Goal: Find specific fact: Find specific fact

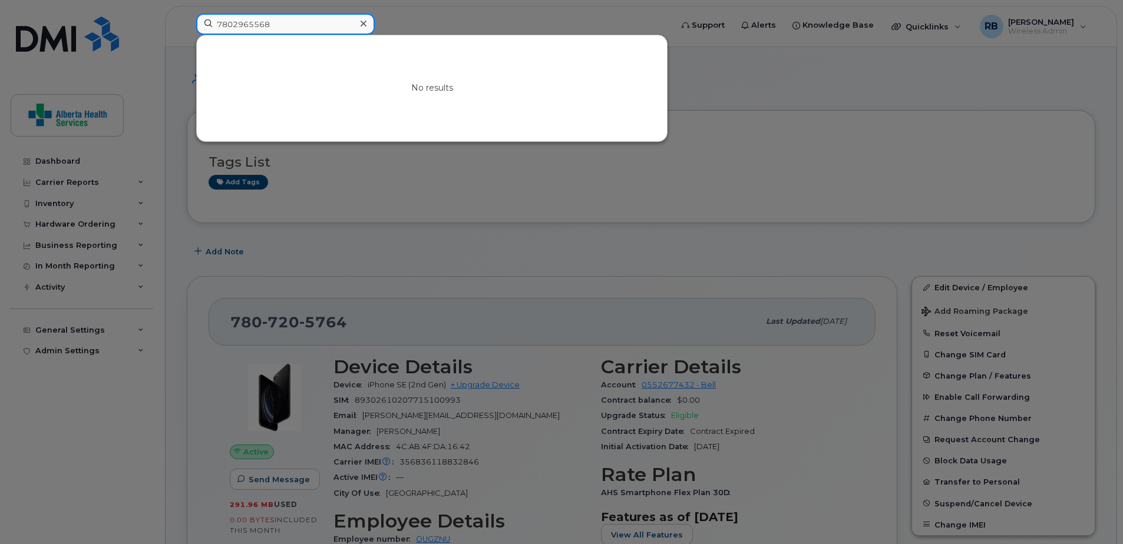
drag, startPoint x: 295, startPoint y: 23, endPoint x: 104, endPoint y: 1, distance: 192.7
click at [187, 14] on div "7802965568 No results" at bounding box center [430, 27] width 487 height 26
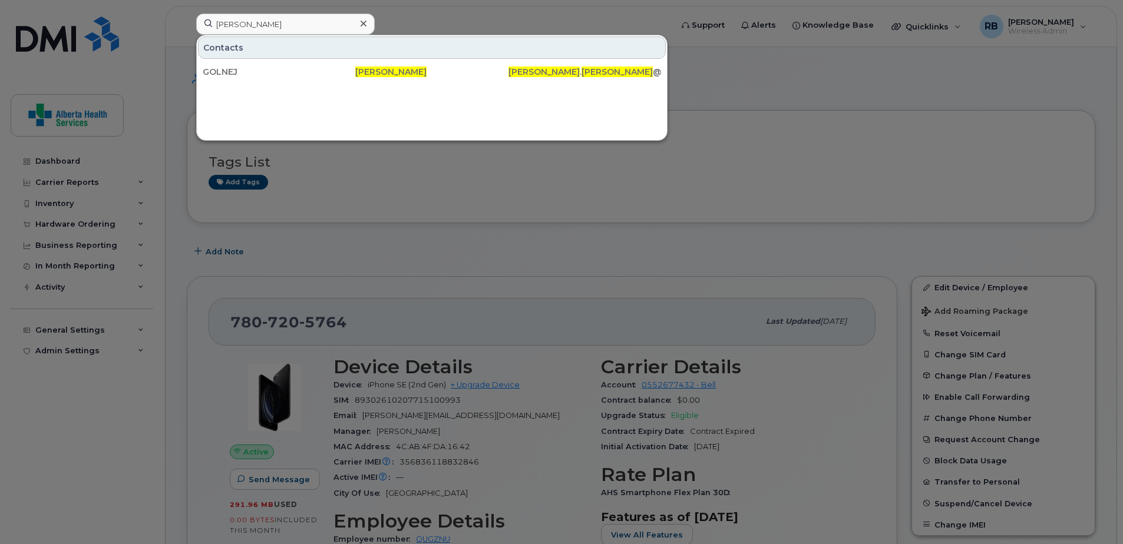
click at [690, 216] on div at bounding box center [561, 272] width 1123 height 544
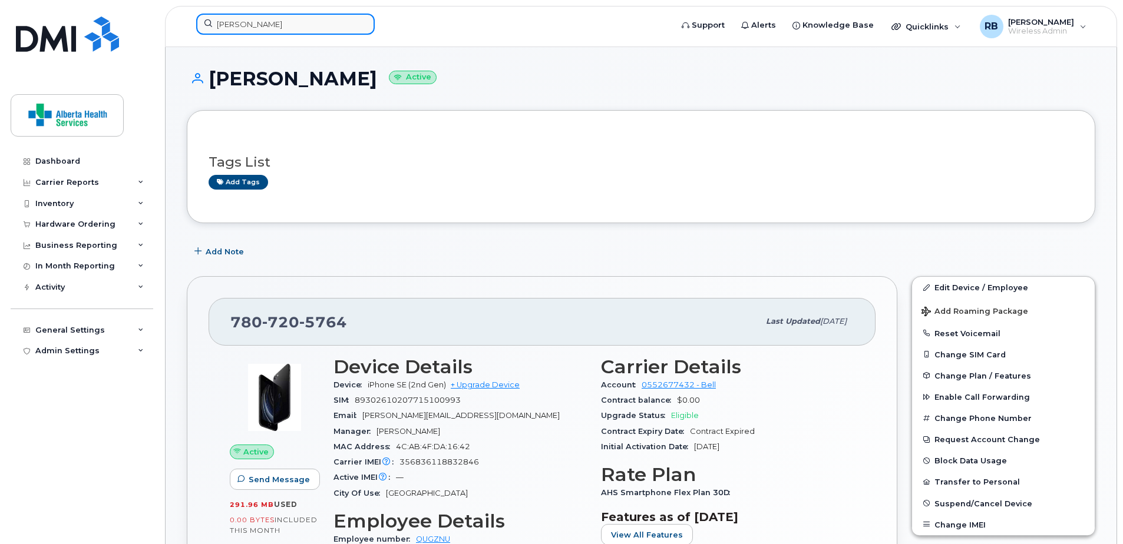
click at [187, 14] on div "rhonda laroy" at bounding box center [430, 27] width 487 height 26
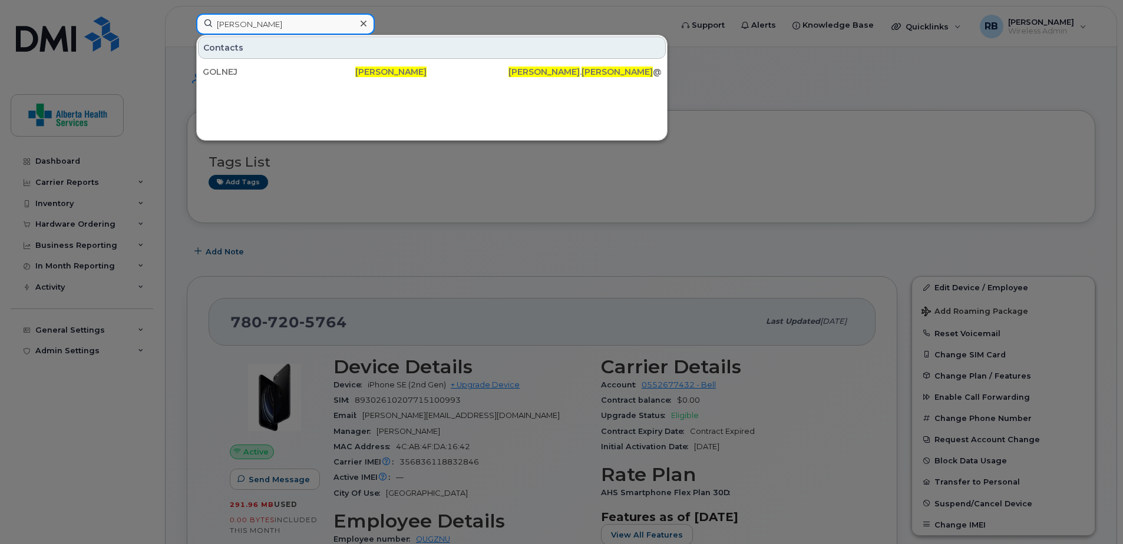
paste input "780-405-6748"
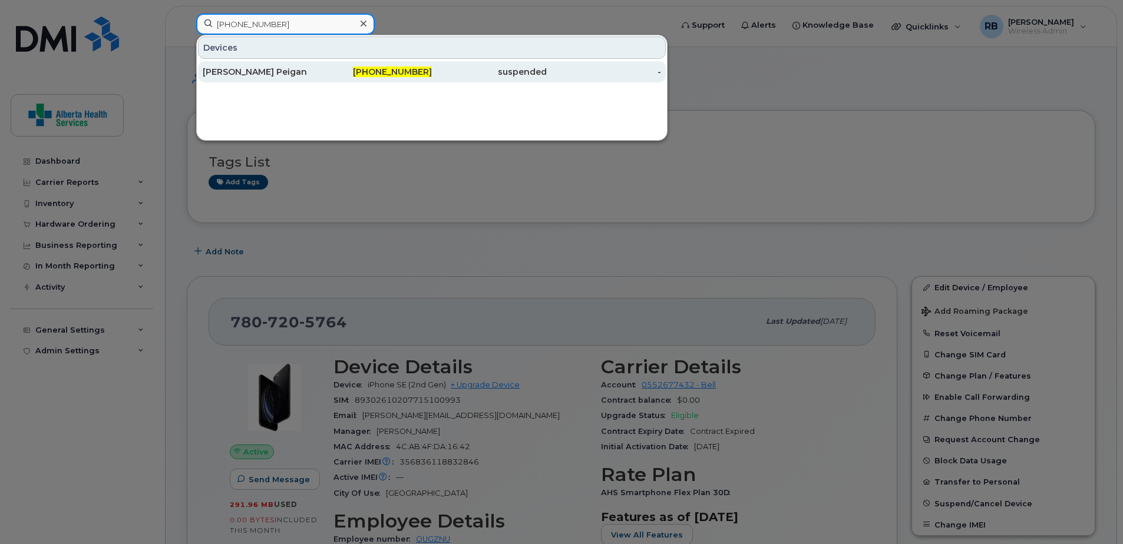
type input "780-405-6748"
click at [422, 77] on span "780-405-6748" at bounding box center [392, 72] width 79 height 11
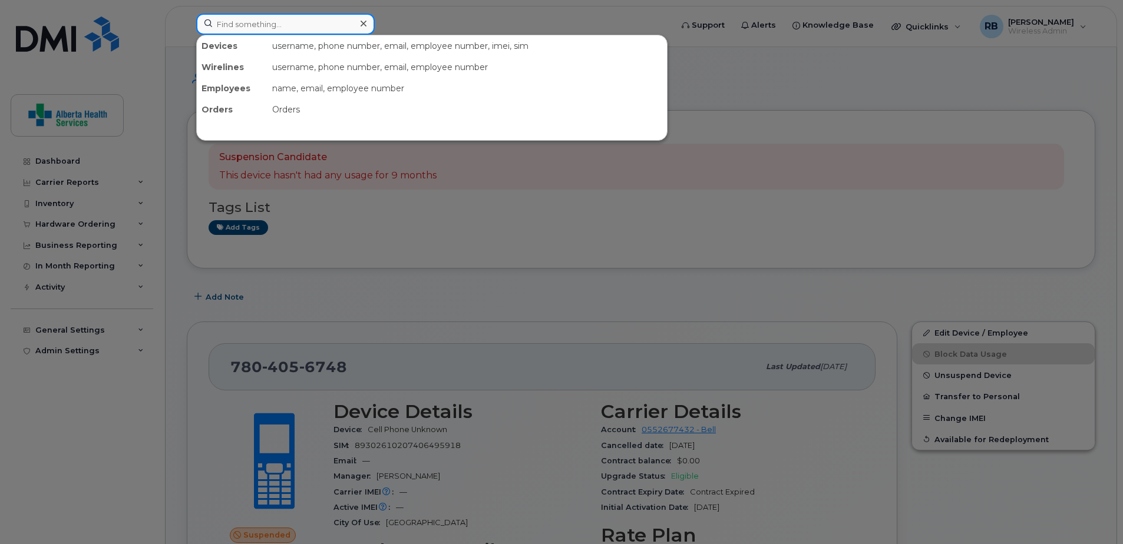
click at [276, 22] on input at bounding box center [285, 24] width 178 height 21
paste input "[PHONE_NUMBER]"
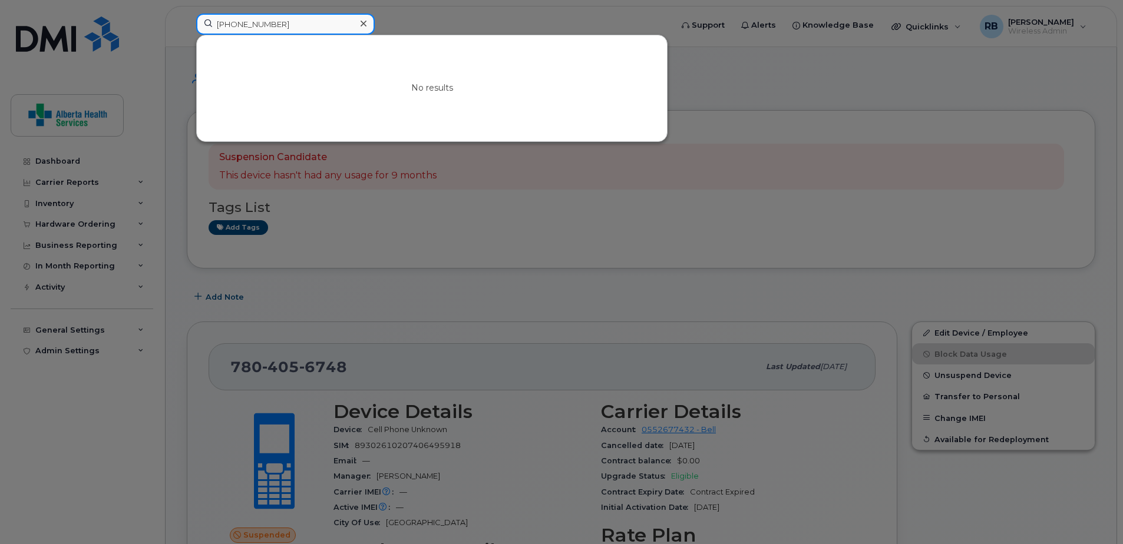
drag, startPoint x: 316, startPoint y: 24, endPoint x: -43, endPoint y: -1, distance: 360.2
paste input "8765813"
type input "7808765813"
